Goal: Task Accomplishment & Management: Use online tool/utility

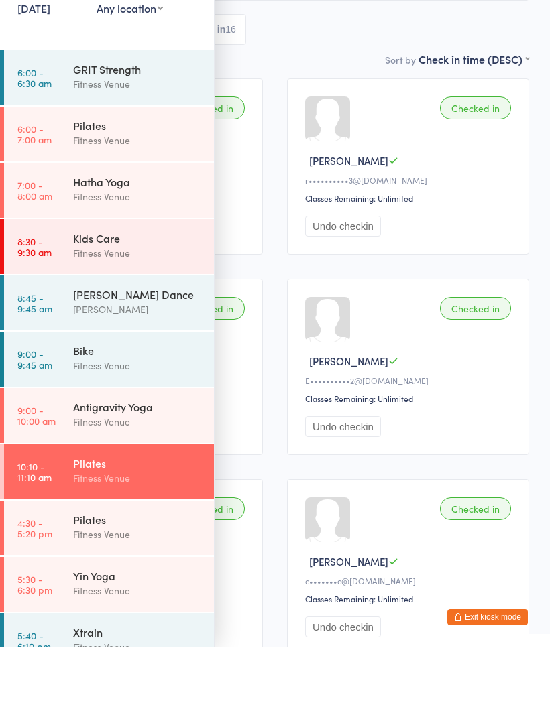
scroll to position [72, 0]
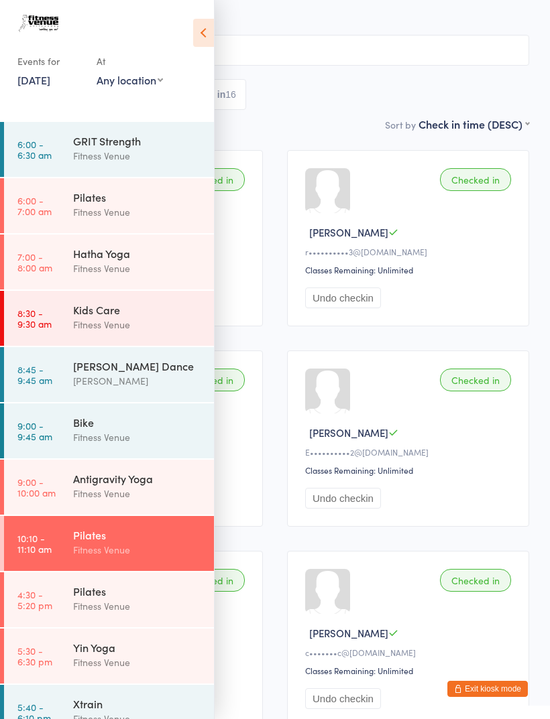
click at [126, 314] on div "Kids Care" at bounding box center [137, 309] width 129 height 15
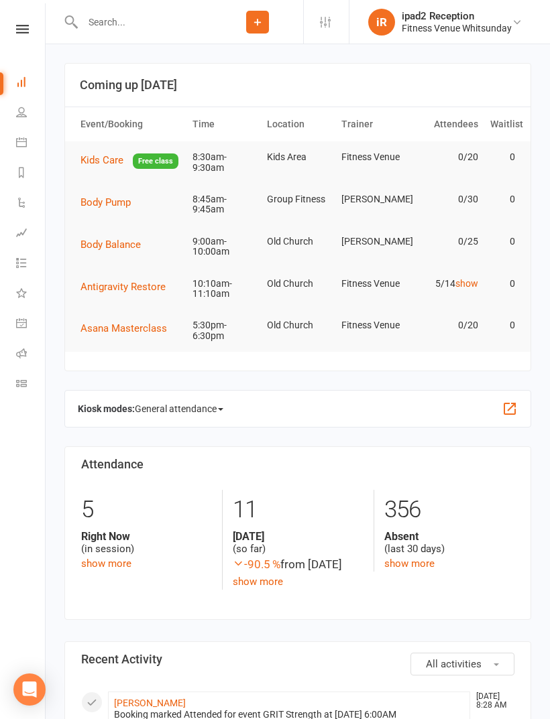
click at [90, 162] on span "Kids Care" at bounding box center [101, 160] width 43 height 12
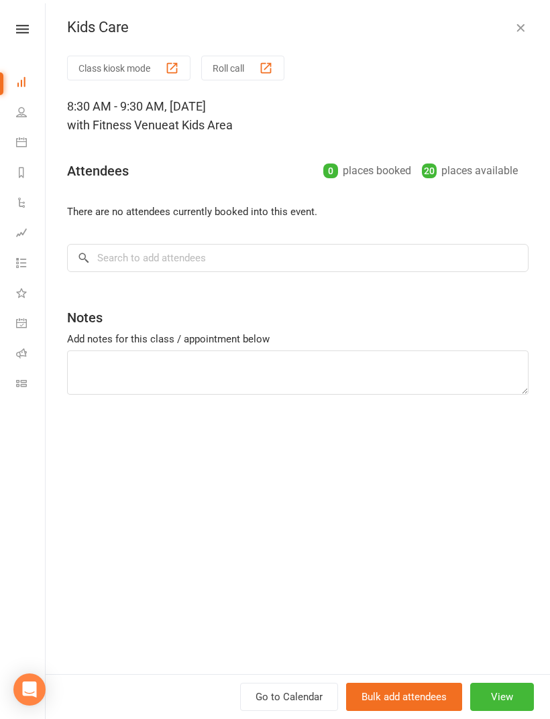
click at [115, 65] on button "Class kiosk mode" at bounding box center [128, 68] width 123 height 25
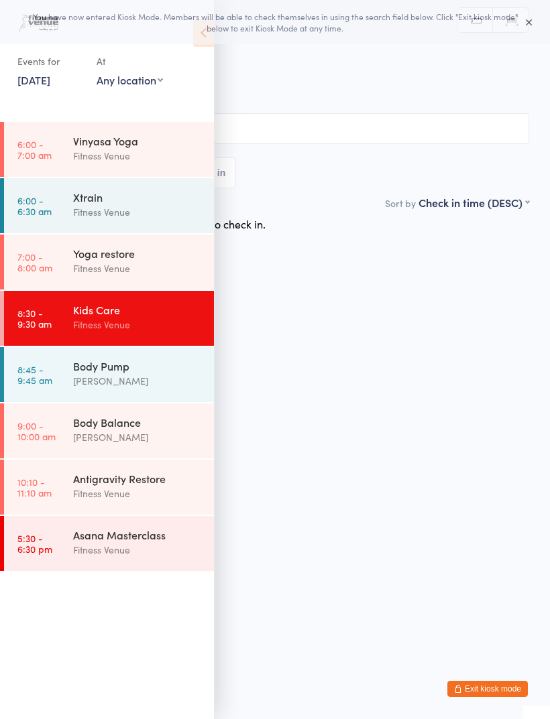
click at [218, 62] on span "[DATE] 8:30am" at bounding box center [264, 68] width 487 height 13
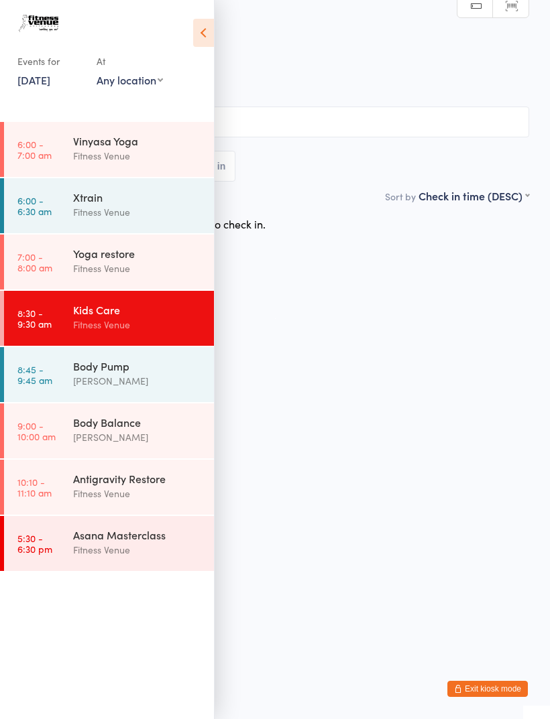
click at [198, 35] on icon at bounding box center [203, 33] width 21 height 28
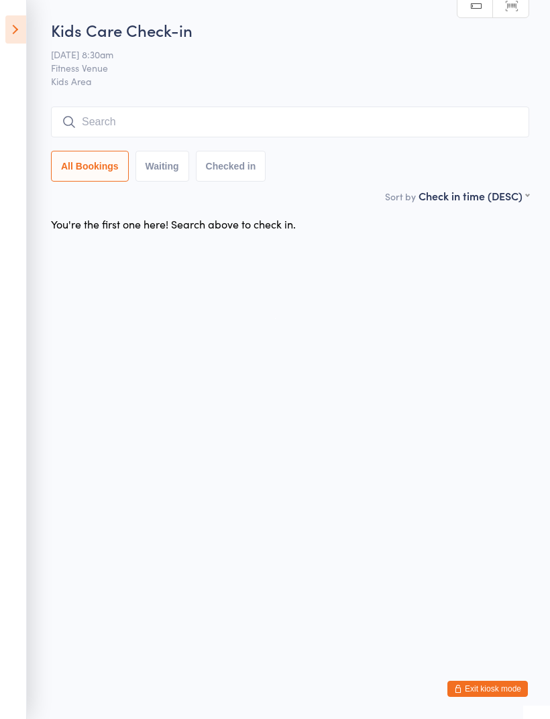
click at [145, 115] on input "search" at bounding box center [290, 122] width 478 height 31
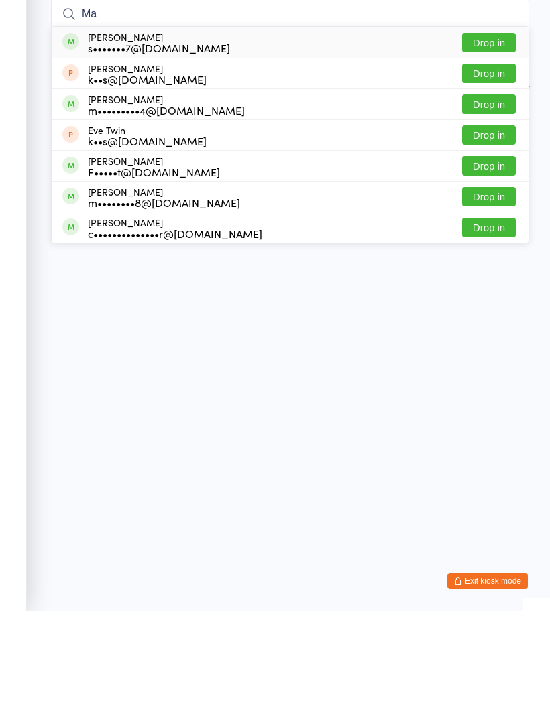
type input "M"
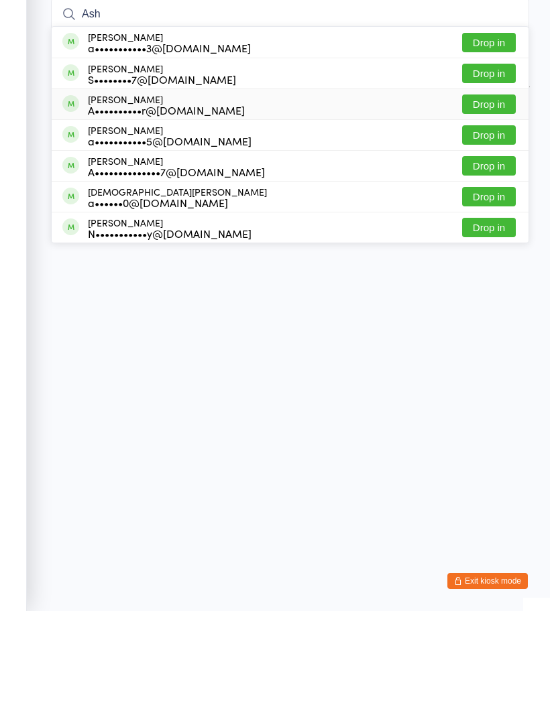
type input "Ash"
click at [223, 197] on div "Ashlee Power A••••••••••r@outlook.com Drop in" at bounding box center [290, 212] width 477 height 30
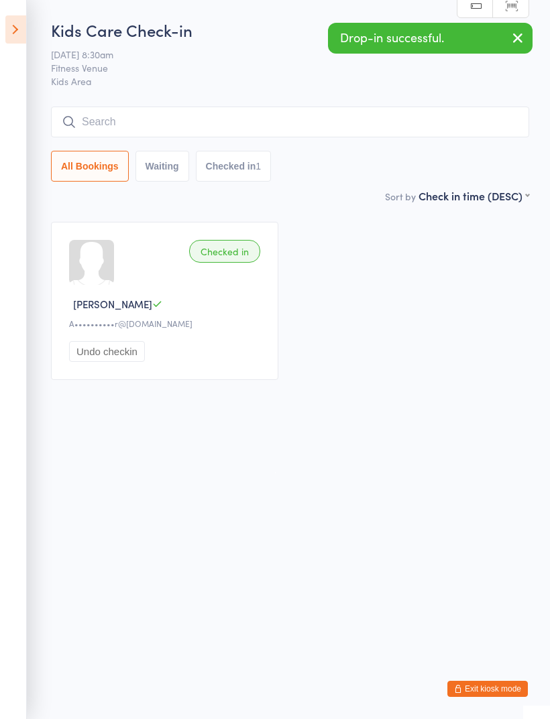
click at [520, 39] on icon "button" at bounding box center [518, 38] width 16 height 17
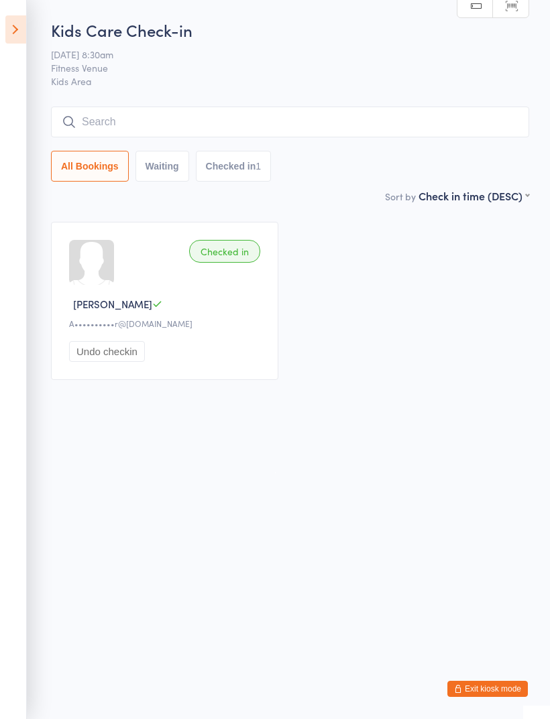
click at [182, 302] on div "Ashlee P" at bounding box center [166, 304] width 195 height 14
click at [105, 353] on button "Undo checkin" at bounding box center [107, 351] width 76 height 21
click at [119, 127] on input "search" at bounding box center [290, 122] width 478 height 31
click at [9, 25] on icon at bounding box center [15, 29] width 21 height 28
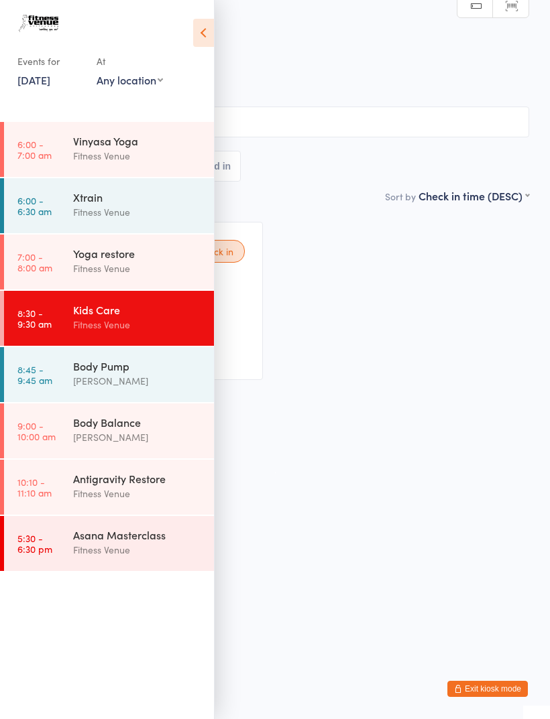
click at [201, 31] on icon at bounding box center [203, 33] width 21 height 28
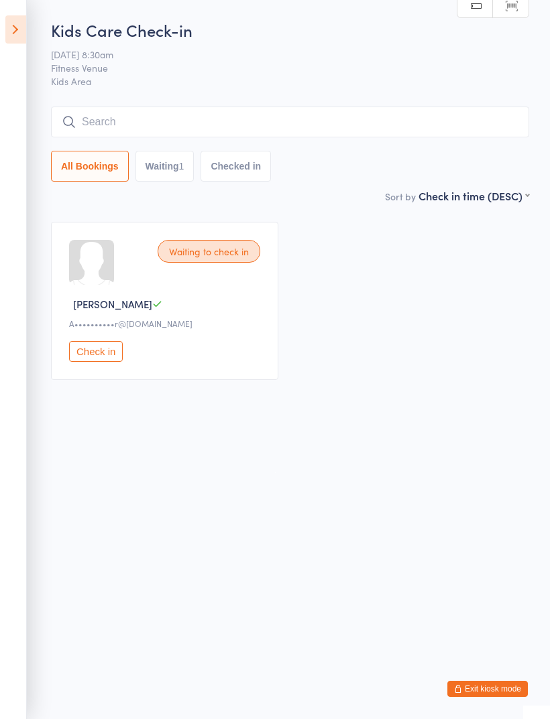
click at [133, 118] on input "search" at bounding box center [290, 122] width 478 height 31
click at [19, 25] on icon at bounding box center [15, 29] width 21 height 28
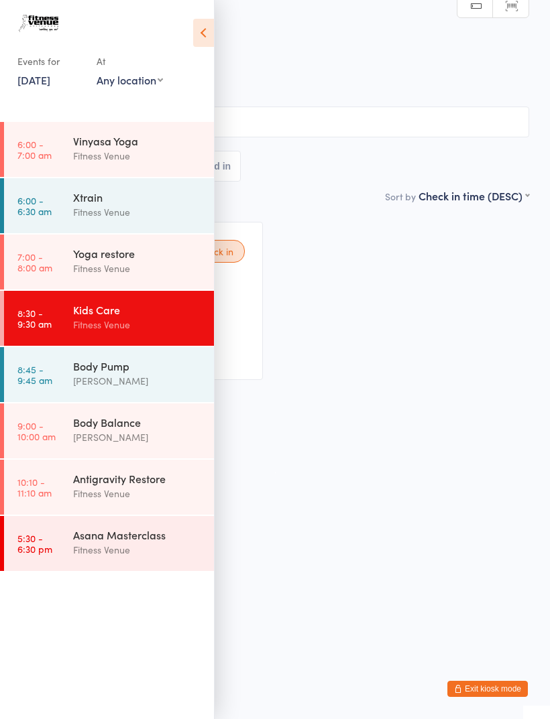
click at [28, 70] on div "Events for" at bounding box center [50, 61] width 66 height 22
click at [44, 68] on div "Events for" at bounding box center [50, 61] width 66 height 22
click at [37, 74] on link "15 Aug, 2025" at bounding box center [33, 79] width 33 height 15
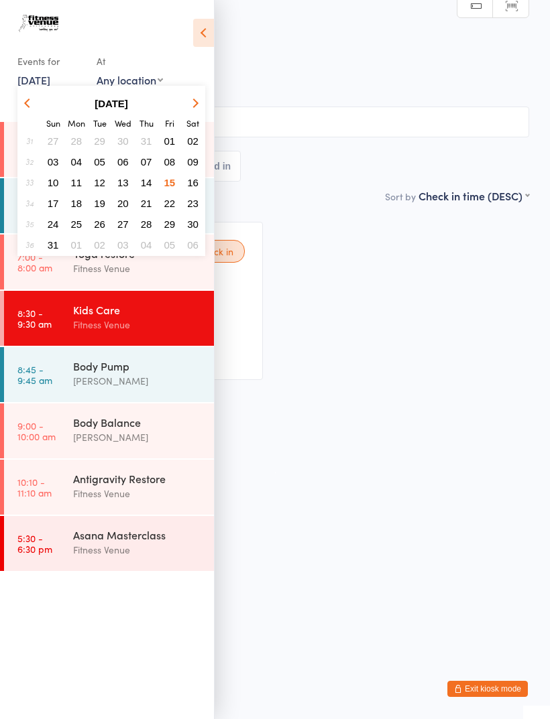
click at [150, 182] on span "14" at bounding box center [146, 182] width 11 height 11
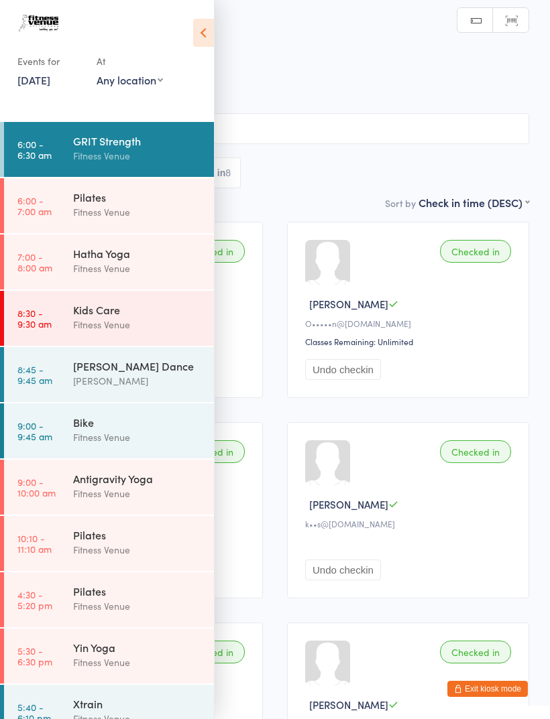
click at [138, 314] on div "Kids Care" at bounding box center [137, 309] width 129 height 15
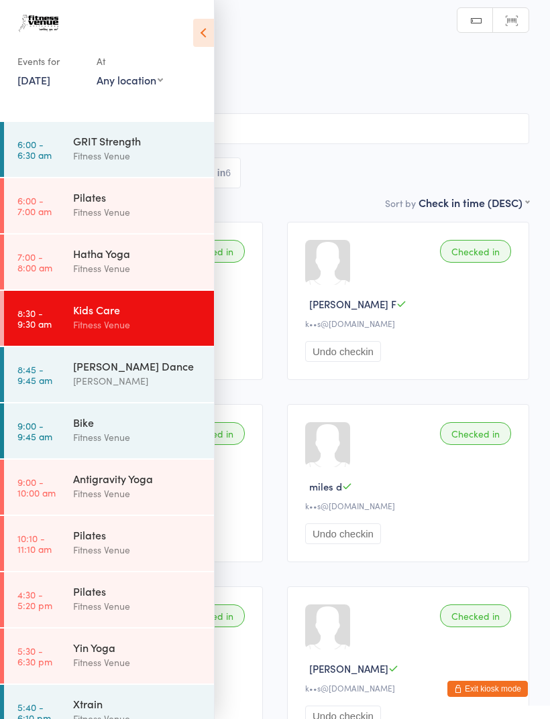
click at [207, 23] on icon at bounding box center [203, 33] width 21 height 28
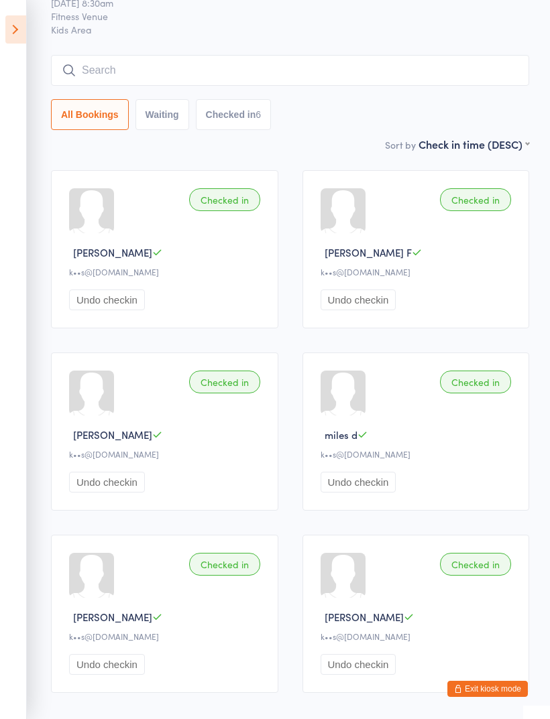
scroll to position [54, 0]
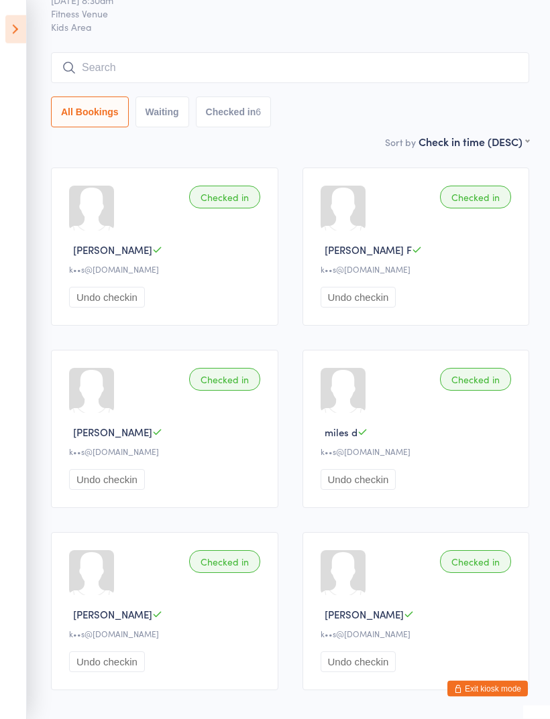
click at [9, 30] on icon at bounding box center [15, 29] width 21 height 28
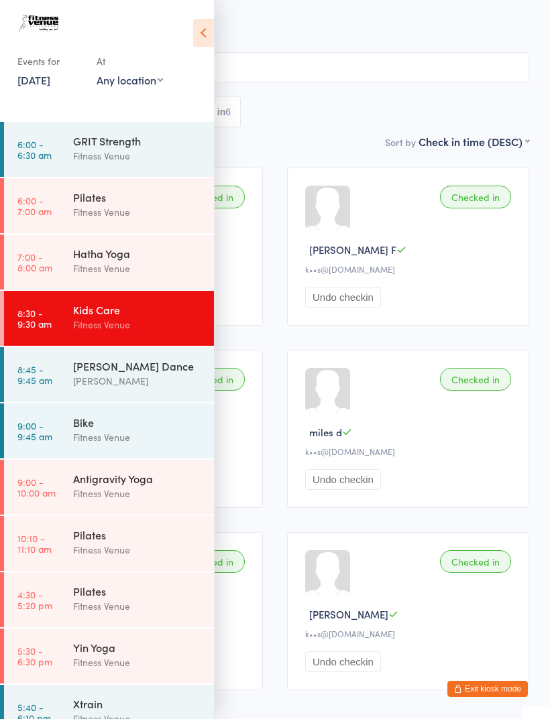
click at [42, 65] on div "Events for" at bounding box center [50, 61] width 66 height 22
click at [30, 70] on div "Events for" at bounding box center [50, 61] width 66 height 22
click at [41, 73] on link "14 Aug, 2025" at bounding box center [33, 79] width 33 height 15
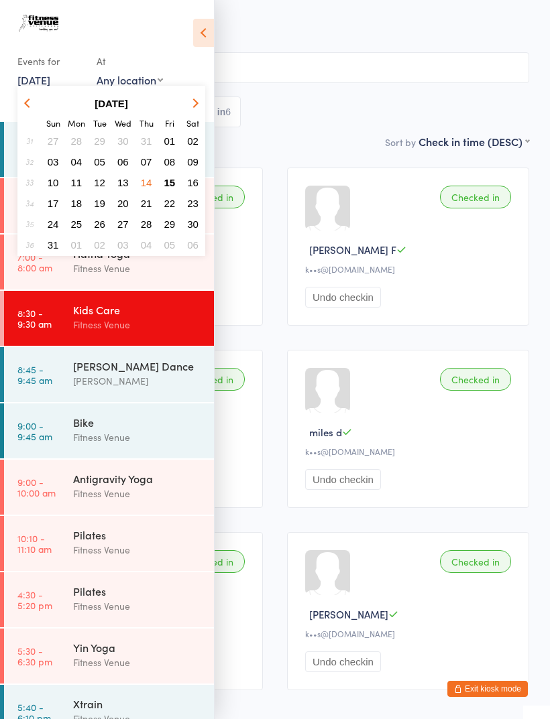
click at [105, 181] on button "12" at bounding box center [99, 183] width 21 height 18
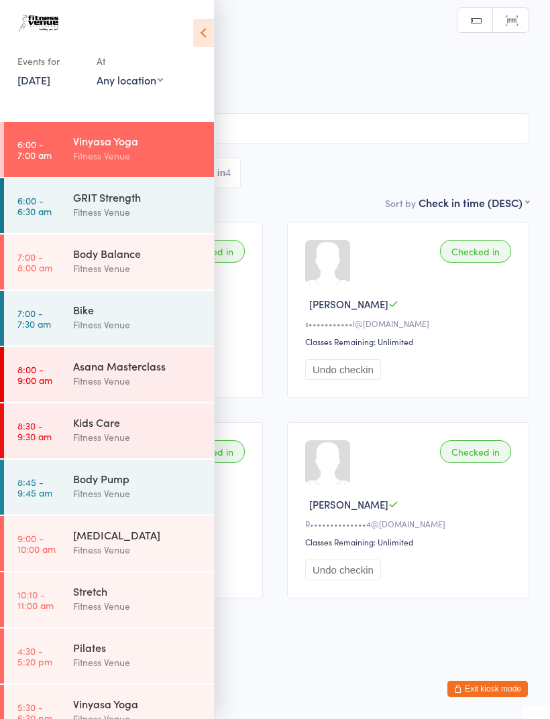
click at [141, 428] on div "Kids Care" at bounding box center [137, 422] width 129 height 15
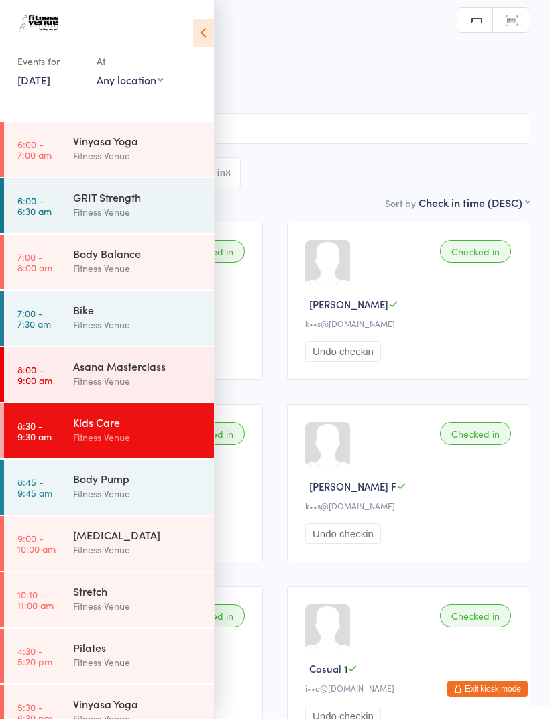
click at [201, 29] on icon at bounding box center [203, 33] width 21 height 28
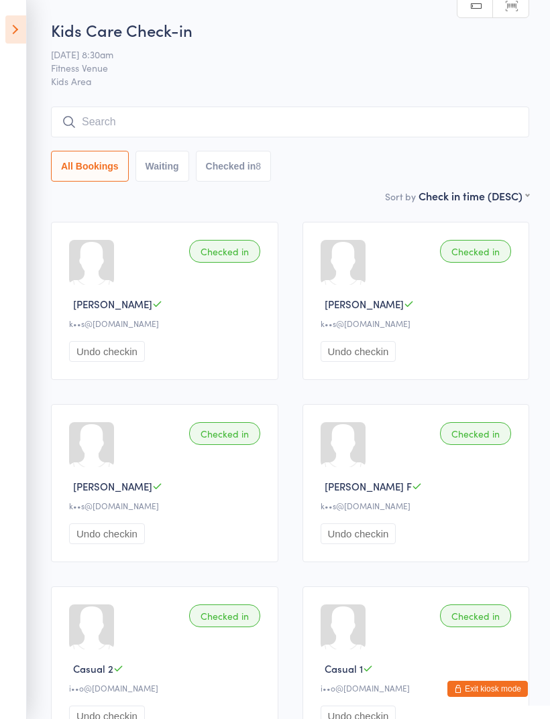
click at [19, 26] on icon at bounding box center [15, 29] width 21 height 28
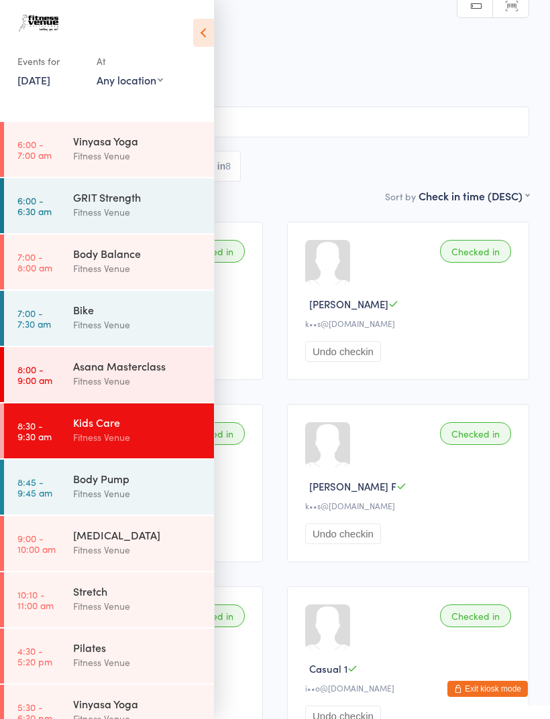
click at [34, 74] on link "12 Aug, 2025" at bounding box center [33, 79] width 33 height 15
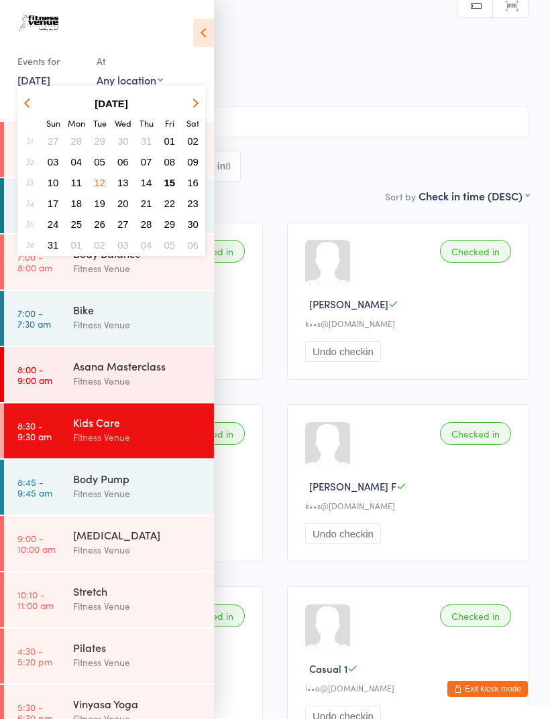
click at [169, 184] on span "15" at bounding box center [169, 182] width 11 height 11
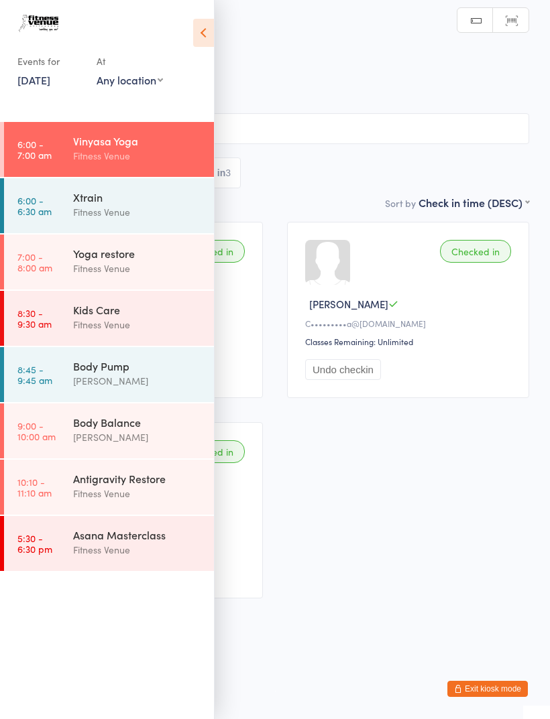
click at [146, 319] on div "Fitness Venue" at bounding box center [137, 324] width 129 height 15
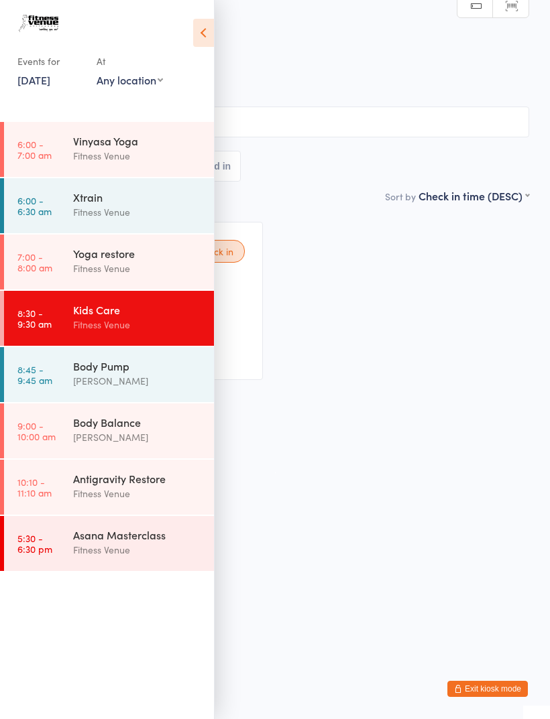
click at [130, 321] on div "Fitness Venue" at bounding box center [137, 324] width 129 height 15
click at [208, 30] on icon at bounding box center [203, 33] width 21 height 28
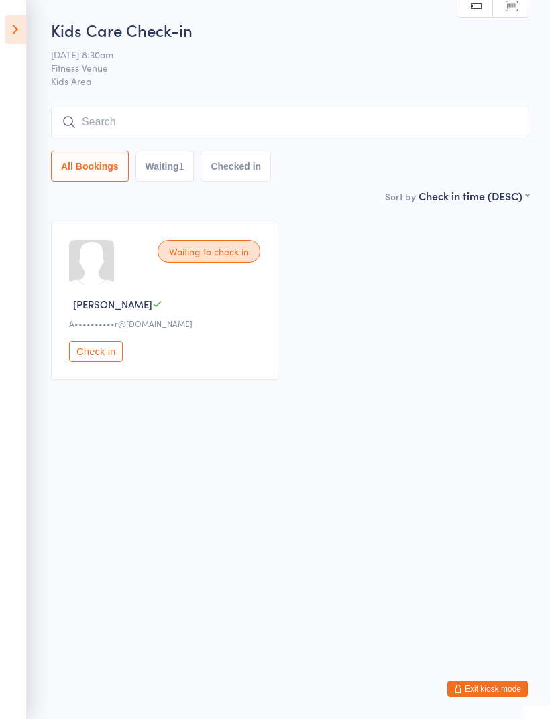
click at [141, 126] on input "search" at bounding box center [290, 122] width 478 height 31
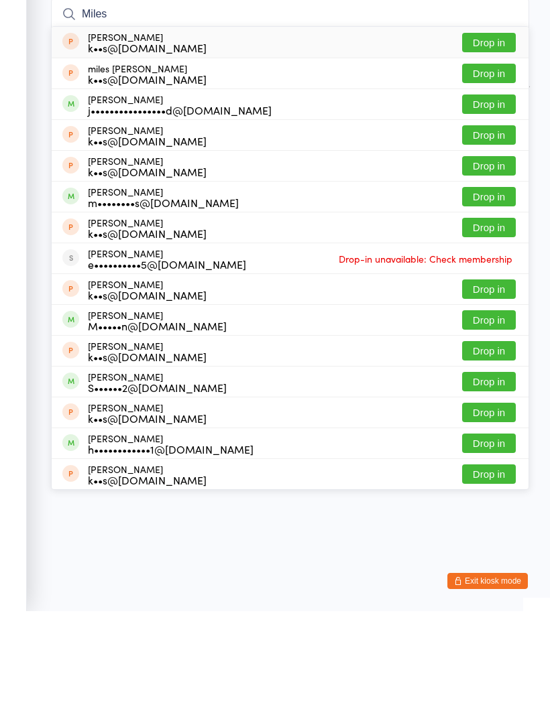
type input "Miles"
click at [482, 141] on button "Drop in" at bounding box center [489, 150] width 54 height 19
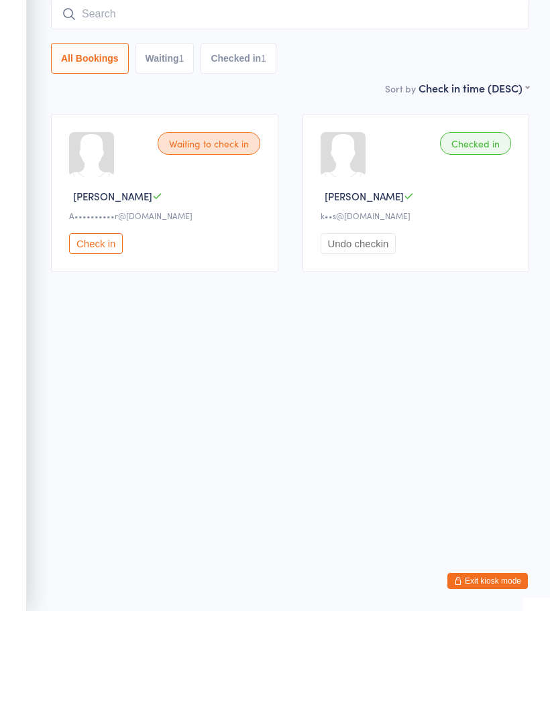
click at [124, 107] on input "search" at bounding box center [290, 122] width 478 height 31
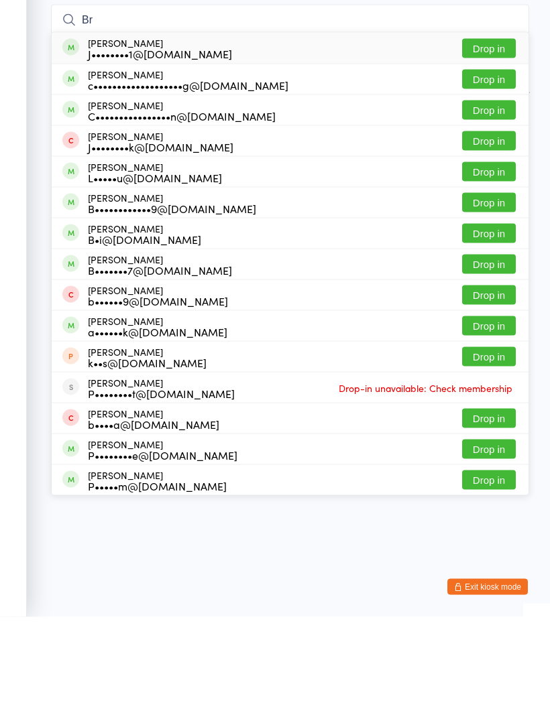
type input "B"
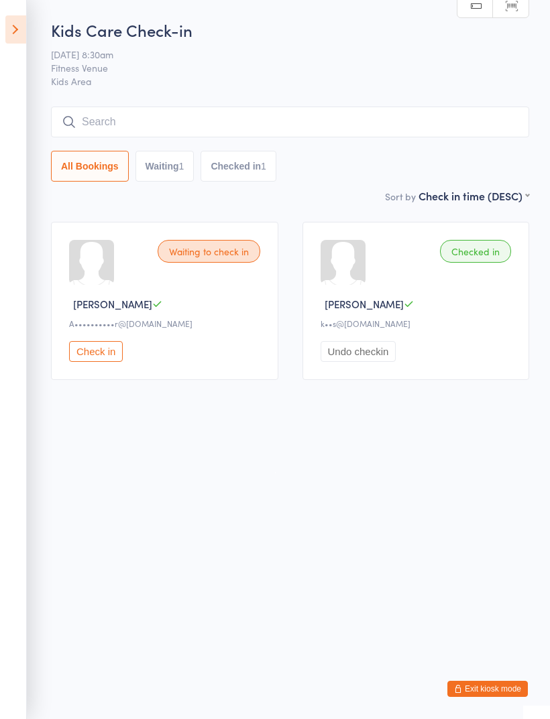
click at [105, 123] on input "search" at bounding box center [290, 122] width 478 height 31
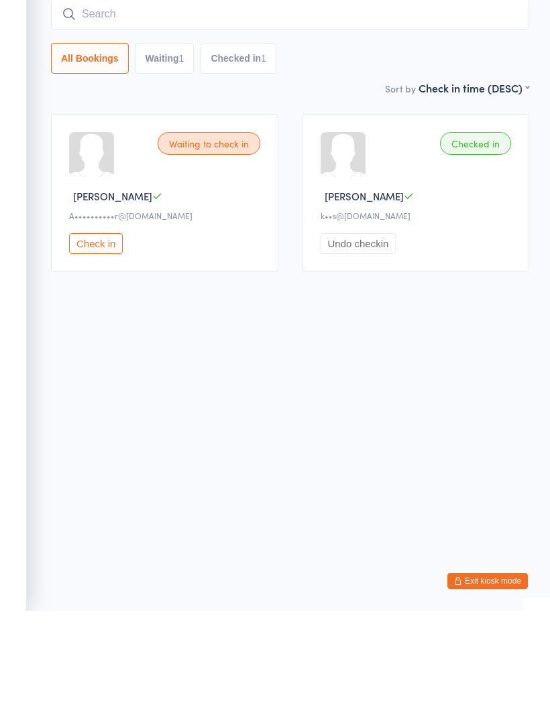
type input "B"
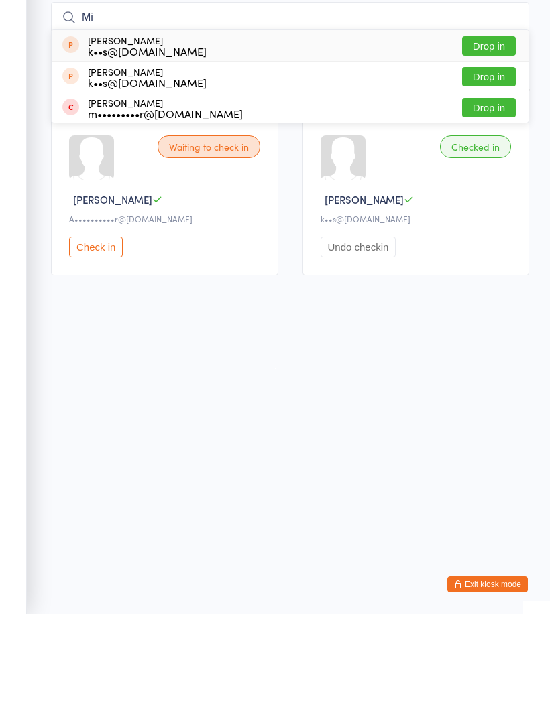
type input "M"
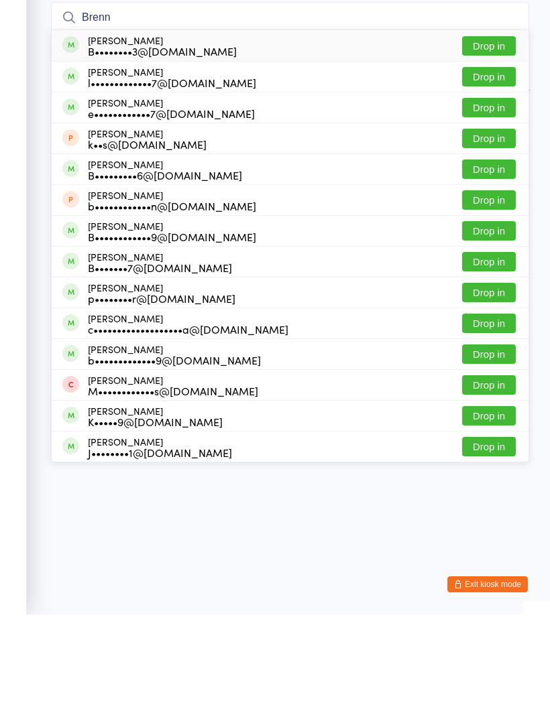
type input "Brenn"
click at [485, 233] on button "Drop in" at bounding box center [489, 242] width 54 height 19
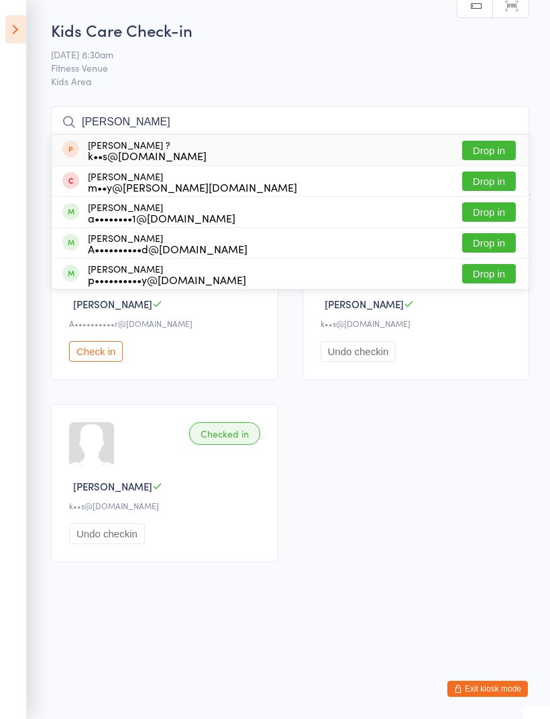
type input "Yolanda"
click at [483, 152] on button "Drop in" at bounding box center [489, 150] width 54 height 19
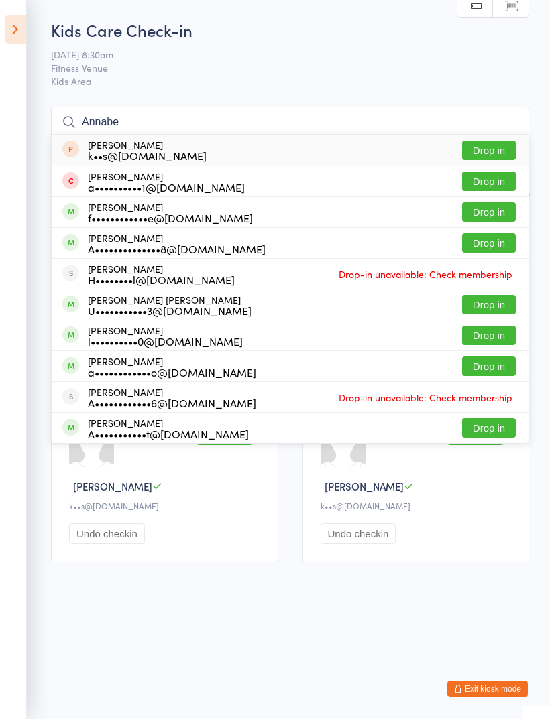
type input "Annabe"
click at [488, 151] on button "Drop in" at bounding box center [489, 150] width 54 height 19
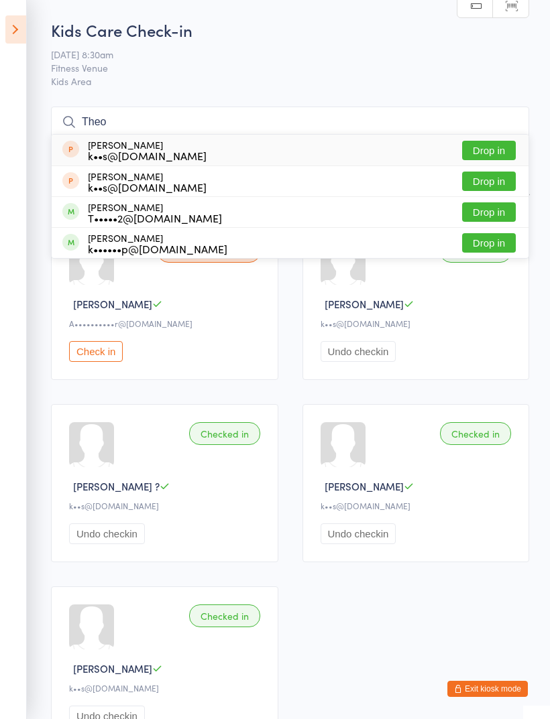
type input "Theo"
click at [485, 183] on button "Drop in" at bounding box center [489, 181] width 54 height 19
